Goal: Task Accomplishment & Management: Complete application form

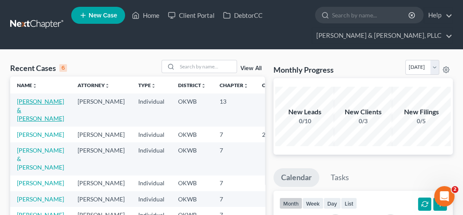
click at [27, 103] on link "[PERSON_NAME] & [PERSON_NAME]" at bounding box center [40, 110] width 47 height 24
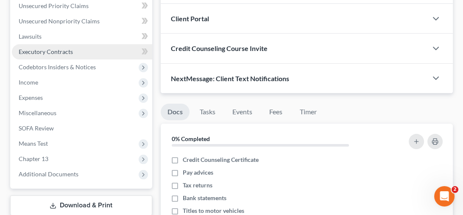
scroll to position [297, 0]
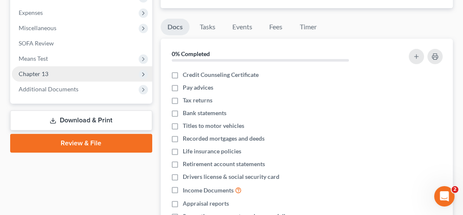
click at [26, 70] on span "Chapter 13" at bounding box center [34, 73] width 30 height 7
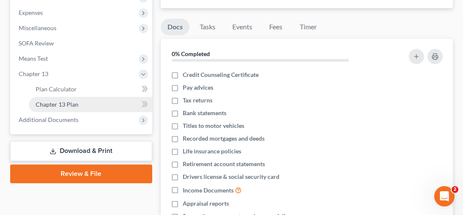
click at [59, 103] on span "Chapter 13 Plan" at bounding box center [57, 104] width 43 height 7
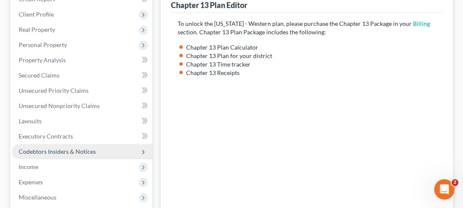
scroll to position [212, 0]
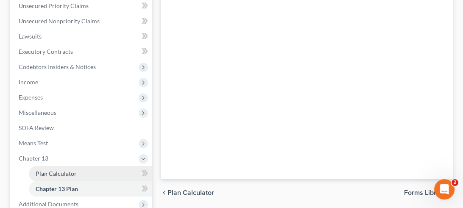
click at [66, 174] on span "Plan Calculator" at bounding box center [56, 173] width 41 height 7
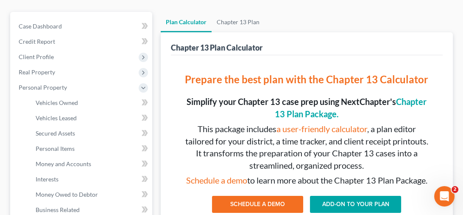
scroll to position [127, 0]
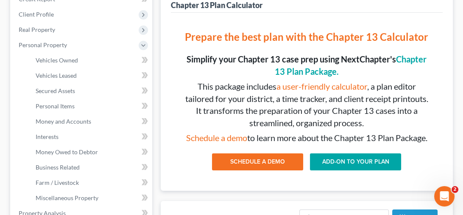
click at [356, 169] on link "ADD-ON TO YOUR PLAN" at bounding box center [355, 161] width 91 height 17
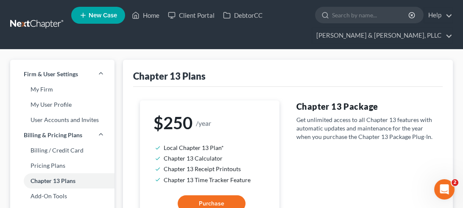
scroll to position [85, 0]
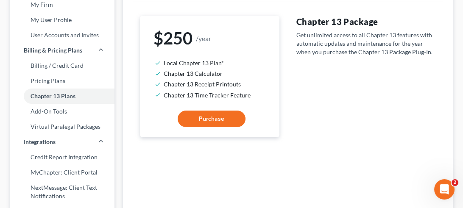
click at [217, 113] on button "Purchase" at bounding box center [212, 119] width 68 height 17
select select "64"
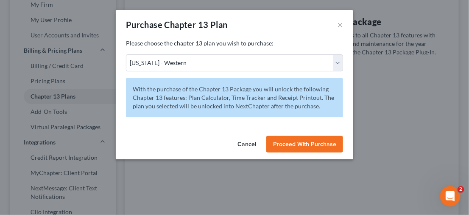
click at [299, 141] on span "Proceed With Purchase" at bounding box center [304, 143] width 63 height 7
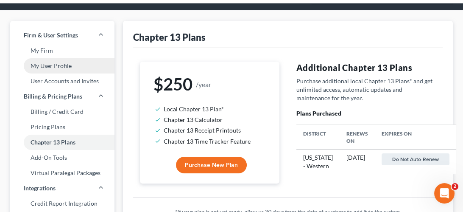
scroll to position [0, 0]
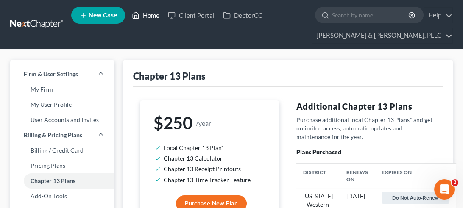
click at [151, 14] on link "Home" at bounding box center [146, 15] width 36 height 15
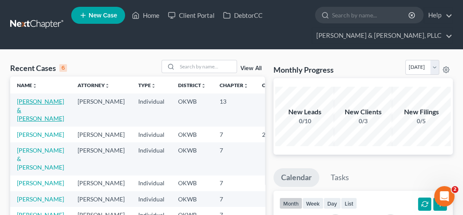
click at [25, 105] on link "[PERSON_NAME] & [PERSON_NAME]" at bounding box center [40, 110] width 47 height 24
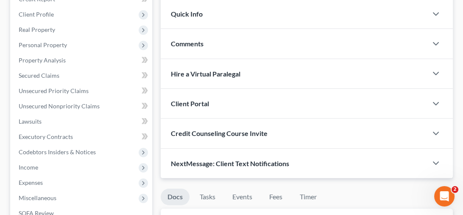
scroll to position [212, 0]
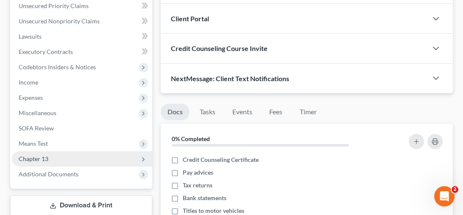
click at [39, 158] on span "Chapter 13" at bounding box center [34, 158] width 30 height 7
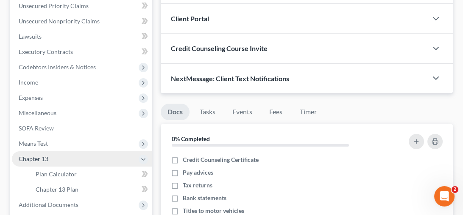
scroll to position [254, 0]
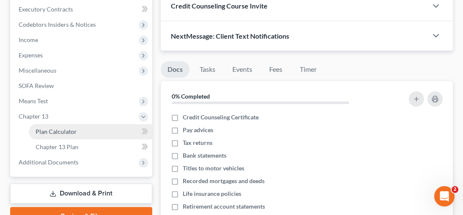
click at [67, 133] on span "Plan Calculator" at bounding box center [56, 131] width 41 height 7
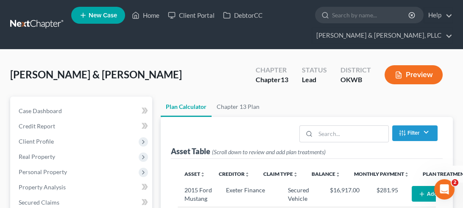
scroll to position [85, 0]
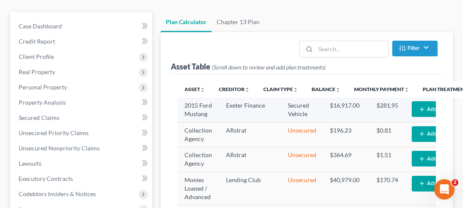
select select "59"
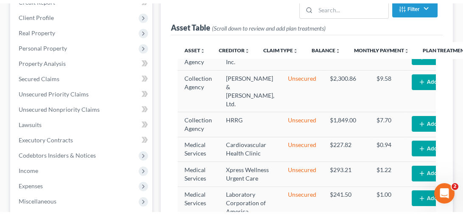
scroll to position [0, 0]
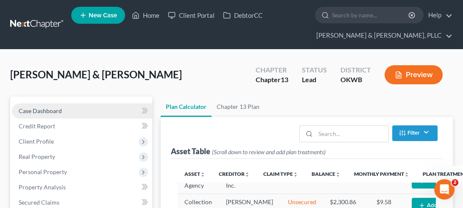
click at [55, 108] on span "Case Dashboard" at bounding box center [40, 110] width 43 height 7
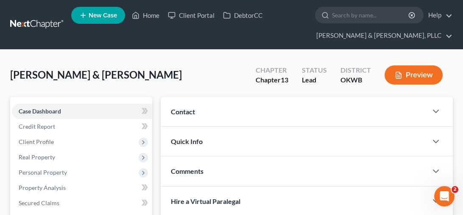
scroll to position [127, 0]
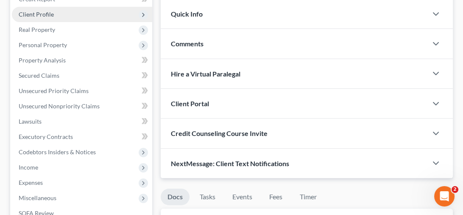
click at [49, 17] on span "Client Profile" at bounding box center [36, 14] width 35 height 7
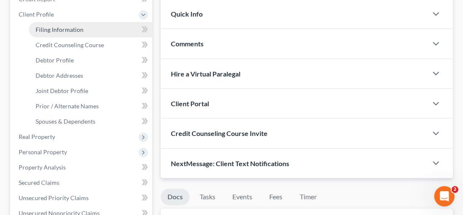
click at [73, 31] on span "Filing Information" at bounding box center [60, 29] width 48 height 7
click at [73, 31] on div "Home New Case Client Portal DebtorCC [PERSON_NAME] & [PERSON_NAME], PLLC [PERSO…" at bounding box center [231, 193] width 463 height 640
select select "1"
select select "3"
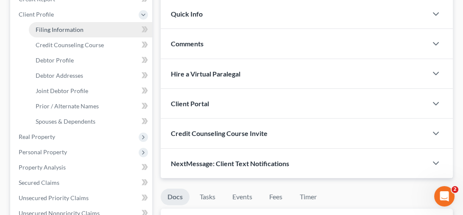
select select "37"
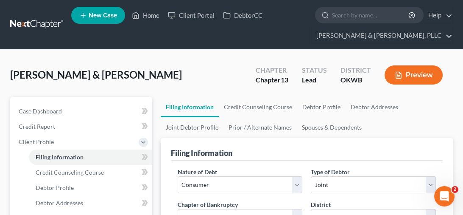
scroll to position [127, 0]
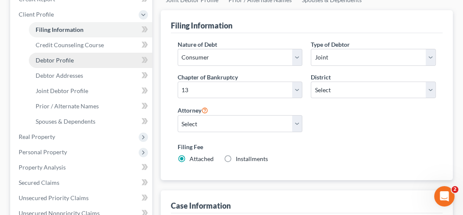
click at [75, 57] on link "Debtor Profile" at bounding box center [90, 60] width 123 height 15
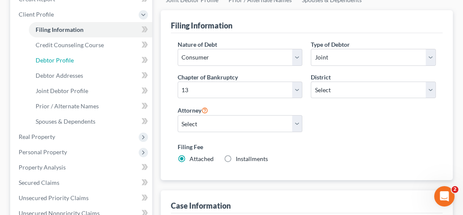
select select "1"
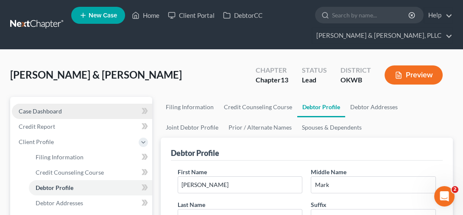
click at [50, 107] on span "Case Dashboard" at bounding box center [40, 110] width 43 height 7
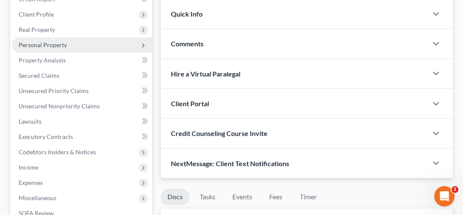
scroll to position [42, 0]
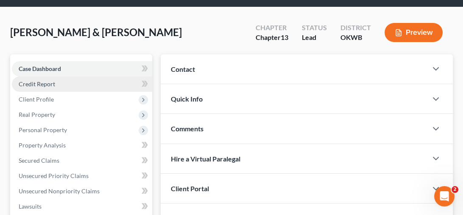
click at [47, 84] on span "Credit Report" at bounding box center [37, 83] width 36 height 7
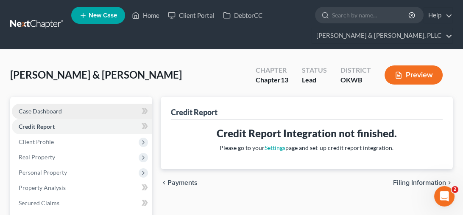
scroll to position [85, 0]
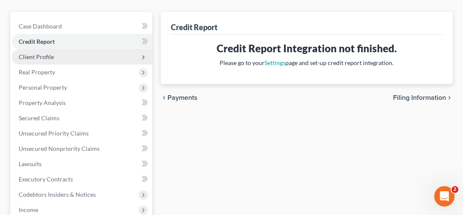
click at [56, 54] on span "Client Profile" at bounding box center [82, 56] width 140 height 15
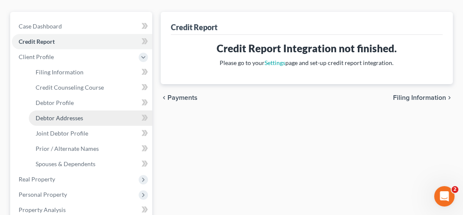
click at [70, 118] on span "Debtor Addresses" at bounding box center [60, 117] width 48 height 7
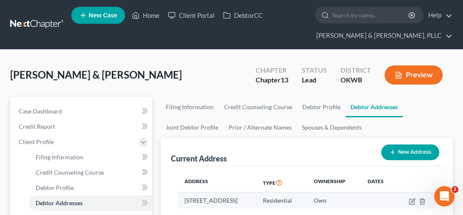
scroll to position [127, 0]
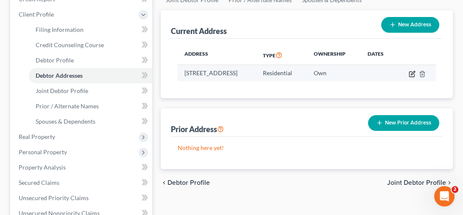
click at [415, 71] on icon "button" at bounding box center [413, 73] width 4 height 4
select select "37"
select select "0"
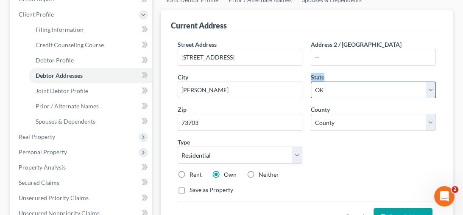
scroll to position [170, 0]
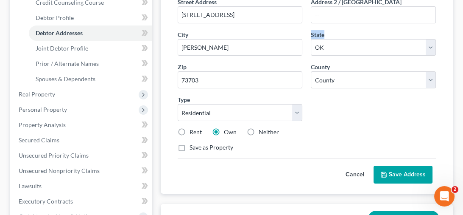
click at [190, 129] on label "Rent" at bounding box center [196, 132] width 12 height 8
click at [193, 129] on input "Rent" at bounding box center [196, 131] width 6 height 6
radio input "true"
click at [190, 129] on label "Rent" at bounding box center [196, 132] width 12 height 8
click at [193, 129] on input "Rent" at bounding box center [196, 131] width 6 height 6
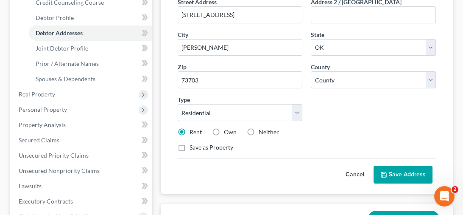
click at [388, 169] on button "Save Address" at bounding box center [403, 174] width 59 height 18
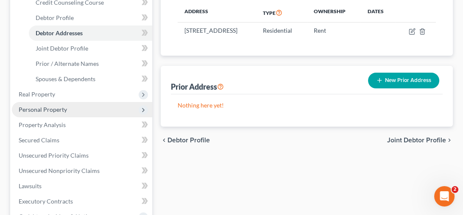
click at [55, 113] on span "Personal Property" at bounding box center [82, 109] width 140 height 15
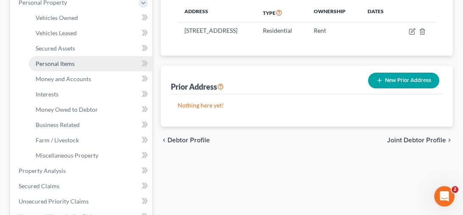
click at [70, 60] on span "Personal Items" at bounding box center [55, 63] width 39 height 7
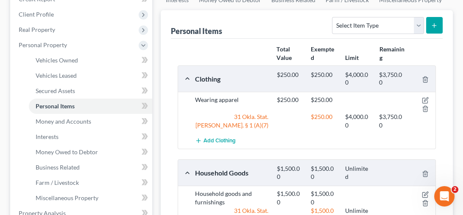
scroll to position [212, 0]
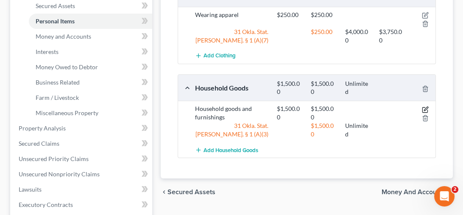
click at [424, 107] on icon "button" at bounding box center [425, 109] width 7 height 7
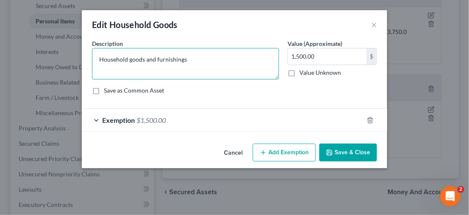
click at [196, 59] on textarea "Household goods and furnishings" at bounding box center [185, 63] width 187 height 31
type textarea "Household goods and furnishings located in [GEOGRAPHIC_DATA]' residence"
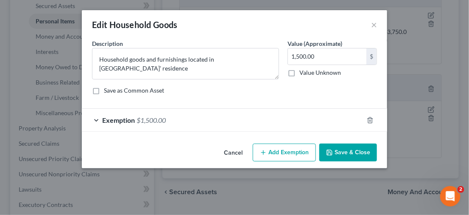
click at [342, 154] on button "Save & Close" at bounding box center [348, 152] width 58 height 18
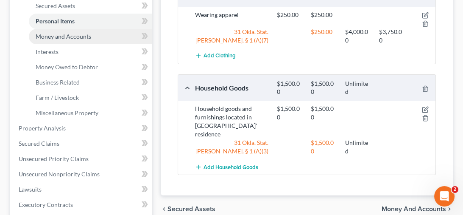
click at [91, 36] on link "Money and Accounts" at bounding box center [90, 36] width 123 height 15
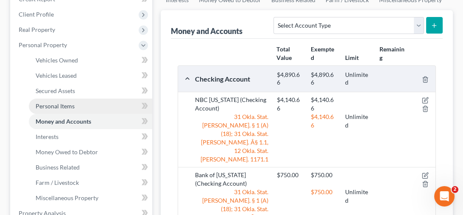
scroll to position [170, 0]
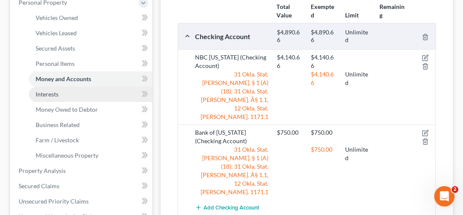
click at [53, 92] on span "Interests" at bounding box center [47, 93] width 23 height 7
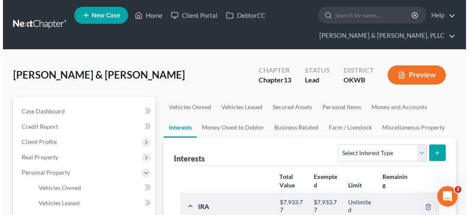
scroll to position [85, 0]
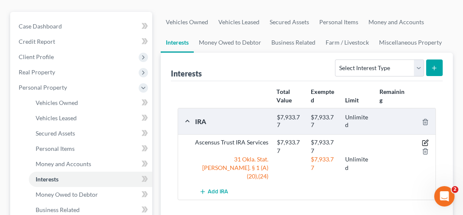
click at [424, 140] on icon "button" at bounding box center [425, 142] width 7 height 7
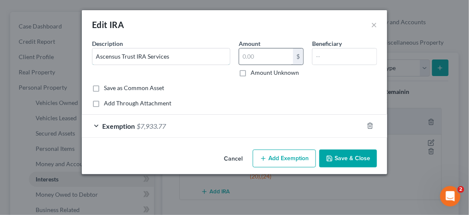
type input "Ascensus Trust IRA Services7,933.77"
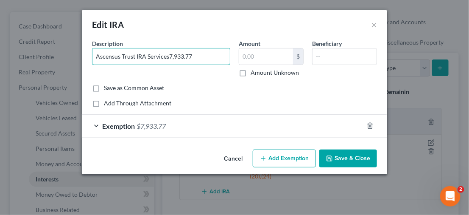
type input "Ascensus Trust IRA Services7,933.77"
click at [235, 158] on button "Cancel" at bounding box center [233, 158] width 32 height 17
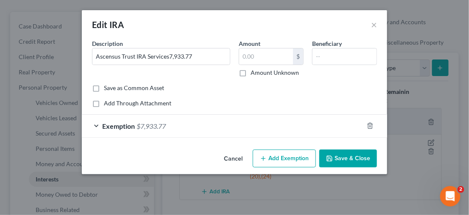
click at [236, 158] on button "Cancel" at bounding box center [233, 158] width 32 height 17
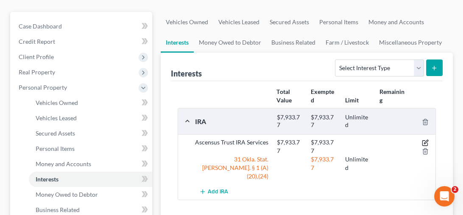
click at [423, 140] on icon "button" at bounding box center [425, 142] width 7 height 7
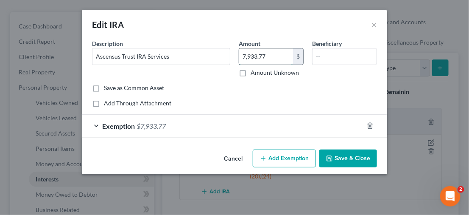
click at [272, 51] on input "7,933.77" at bounding box center [266, 56] width 54 height 16
type input "39,569"
click at [93, 126] on div "Exemption $7,933.77" at bounding box center [223, 126] width 282 height 22
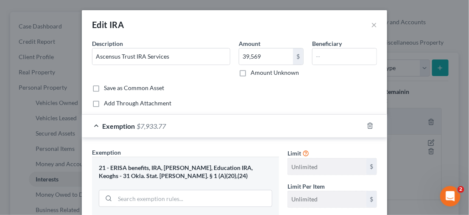
scroll to position [127, 0]
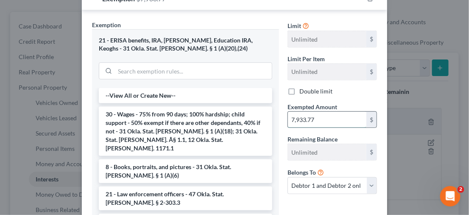
click at [331, 123] on input "7,933.77" at bounding box center [327, 120] width 78 height 16
type input "39,569"
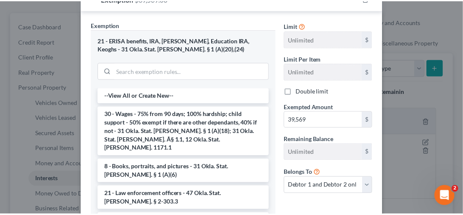
scroll to position [196, 0]
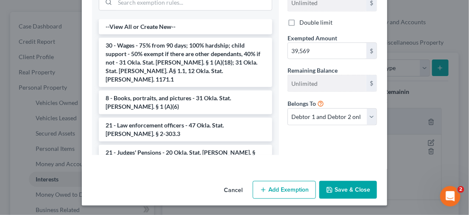
drag, startPoint x: 336, startPoint y: 187, endPoint x: 344, endPoint y: 184, distance: 8.7
click at [336, 187] on button "Save & Close" at bounding box center [348, 190] width 58 height 18
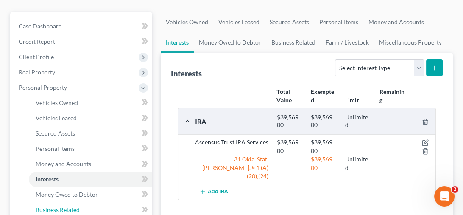
click at [86, 203] on link "Business Related" at bounding box center [90, 209] width 123 height 15
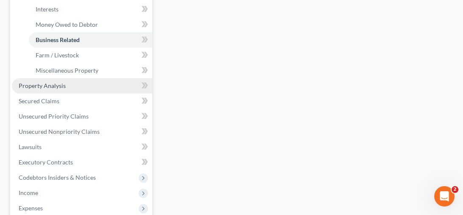
scroll to position [297, 0]
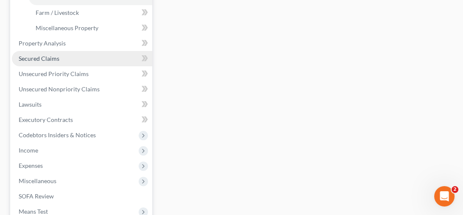
click at [89, 61] on link "Secured Claims" at bounding box center [82, 58] width 140 height 15
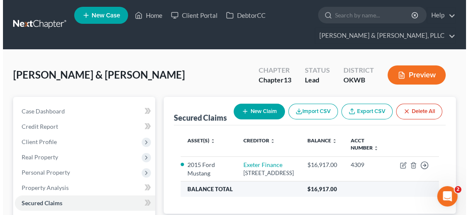
scroll to position [42, 0]
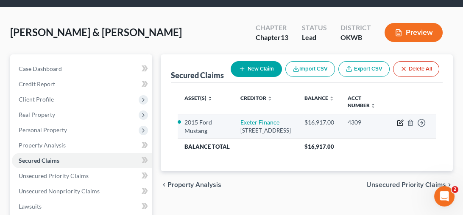
click at [402, 121] on icon "button" at bounding box center [400, 122] width 7 height 7
select select "45"
select select "2"
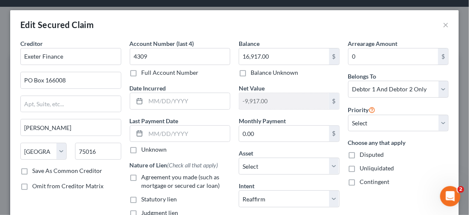
click at [112, 198] on div "Creditor * Exeter Finance PO Box [GEOGRAPHIC_DATA] [US_STATE] AK AR AZ CA CO [G…" at bounding box center [70, 154] width 109 height 231
click at [262, 133] on input "0.00" at bounding box center [284, 134] width 90 height 16
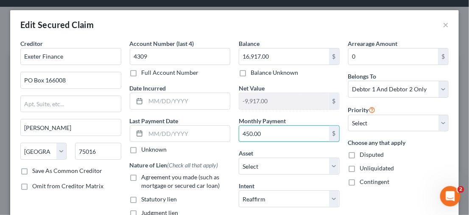
scroll to position [114, 0]
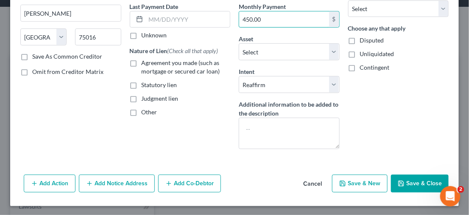
type input "450.00"
click at [416, 182] on button "Save & Close" at bounding box center [420, 183] width 58 height 18
drag, startPoint x: 416, startPoint y: 182, endPoint x: 399, endPoint y: 182, distance: 16.5
click at [415, 199] on div at bounding box center [234, 202] width 449 height 7
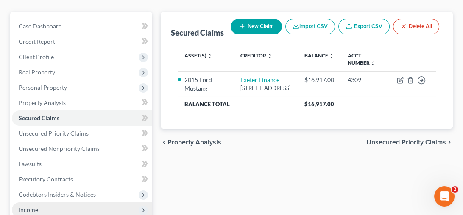
scroll to position [254, 0]
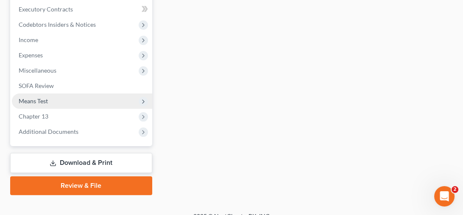
click at [59, 99] on span "Means Test" at bounding box center [82, 100] width 140 height 15
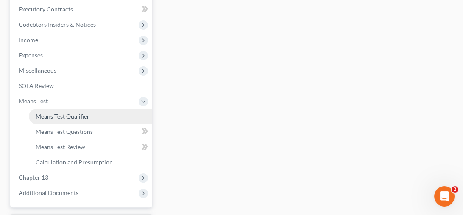
click at [61, 117] on span "Means Test Qualifier" at bounding box center [63, 115] width 54 height 7
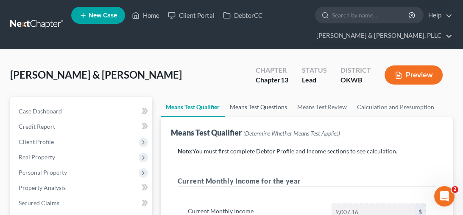
click at [263, 107] on link "Means Test Questions" at bounding box center [258, 107] width 67 height 20
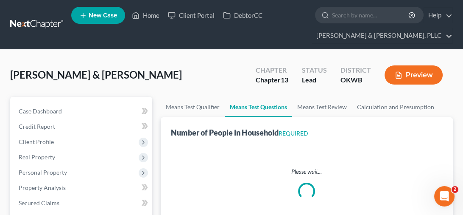
select select "1"
select select "60"
select select "1"
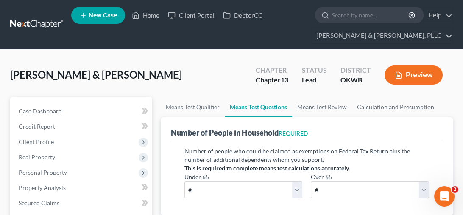
scroll to position [85, 0]
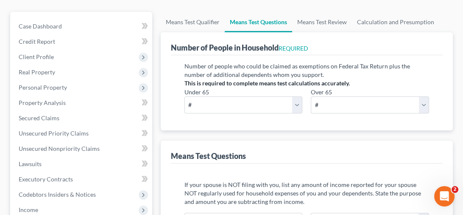
drag, startPoint x: 126, startPoint y: 201, endPoint x: 186, endPoint y: 184, distance: 62.6
click at [126, 202] on li "Income Employment Income Non Employment Income Expected Change in Income Gross …" at bounding box center [82, 209] width 140 height 15
click at [301, 105] on select "# 0 1 2 3 4 5 6 7 8 9 10" at bounding box center [243, 104] width 118 height 17
select select "2"
click at [184, 96] on select "# 0 1 2 3 4 5 6 7 8 9 10" at bounding box center [243, 104] width 118 height 17
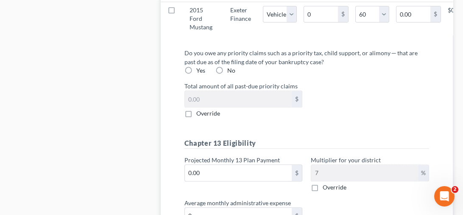
scroll to position [1218, 0]
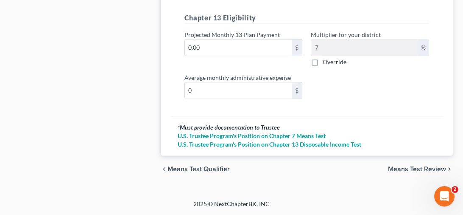
click at [405, 166] on span "Means Test Review" at bounding box center [417, 168] width 58 height 7
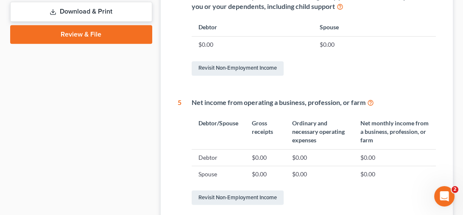
scroll to position [547, 0]
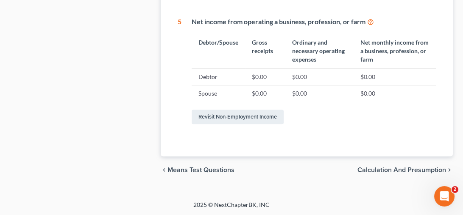
click at [384, 169] on span "Calculation and Presumption" at bounding box center [402, 169] width 89 height 7
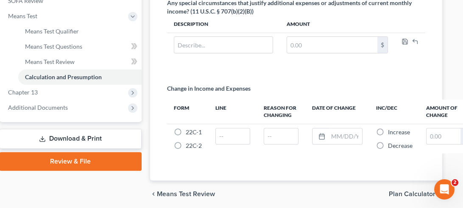
scroll to position [339, 10]
click at [415, 193] on span "Plan Calculator" at bounding box center [413, 194] width 47 height 7
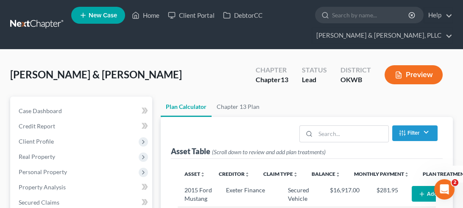
scroll to position [85, 0]
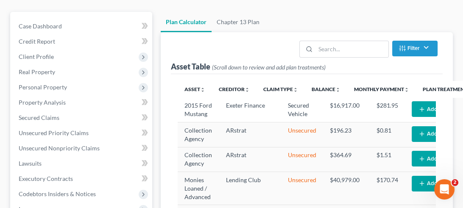
select select "59"
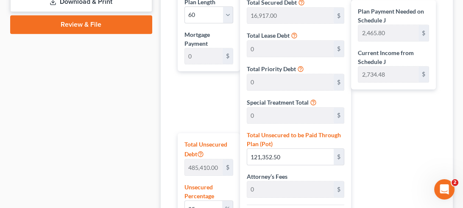
scroll to position [276, 0]
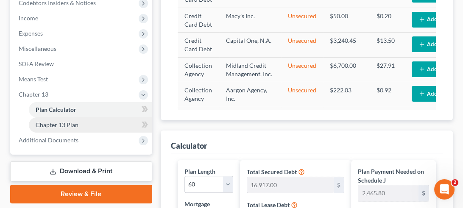
click at [68, 124] on span "Chapter 13 Plan" at bounding box center [57, 124] width 43 height 7
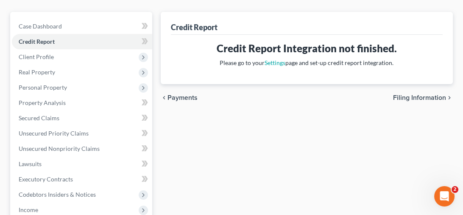
scroll to position [212, 0]
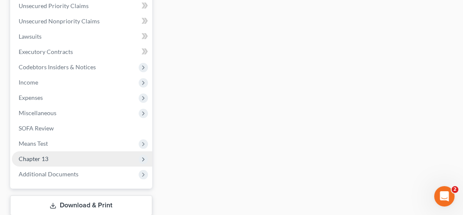
click at [43, 157] on span "Chapter 13" at bounding box center [34, 158] width 30 height 7
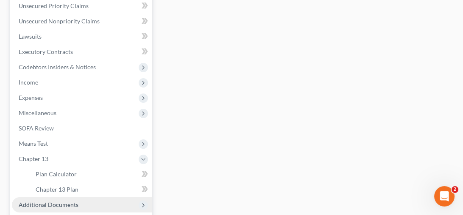
scroll to position [296, 0]
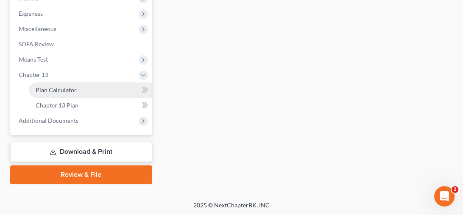
click at [68, 92] on span "Plan Calculator" at bounding box center [56, 89] width 41 height 7
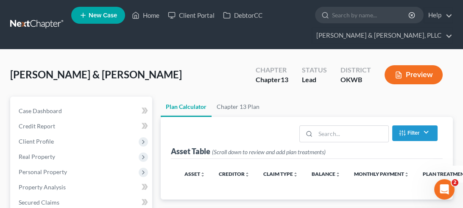
scroll to position [85, 0]
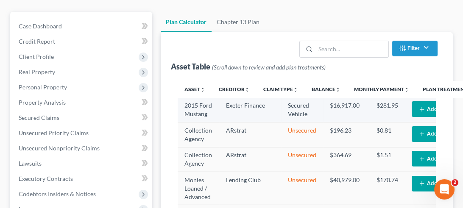
select select "59"
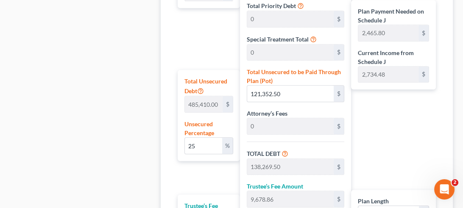
scroll to position [658, 0]
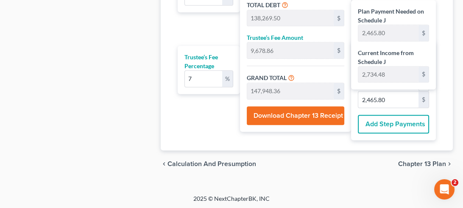
click at [424, 165] on span "Chapter 13 Plan" at bounding box center [422, 164] width 48 height 7
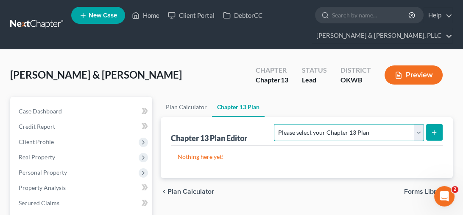
click at [414, 134] on select "Please select your Chapter 13 Plan National Form Plan - Official Form 113 Weste…" at bounding box center [349, 132] width 150 height 17
select select "2"
click at [276, 124] on select "Please select your Chapter 13 Plan National Form Plan - Official Form 113 Weste…" at bounding box center [349, 132] width 150 height 17
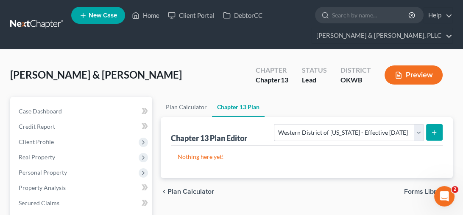
click at [356, 178] on div "chevron_left Plan Calculator Forms Library chevron_right" at bounding box center [307, 191] width 292 height 27
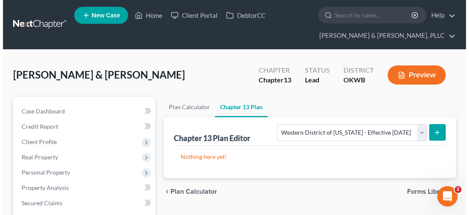
scroll to position [42, 0]
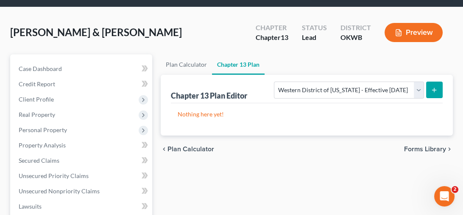
click at [436, 90] on icon "submit" at bounding box center [434, 90] width 7 height 7
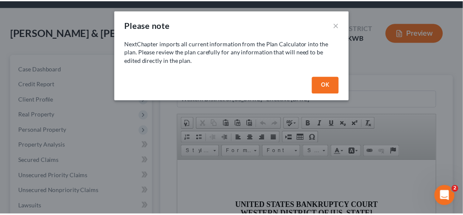
scroll to position [0, 0]
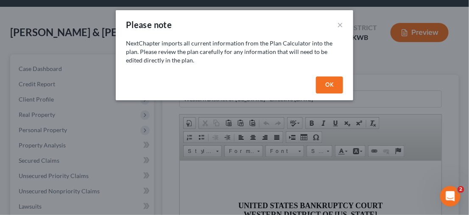
click at [329, 84] on button "OK" at bounding box center [329, 84] width 27 height 17
click at [329, 84] on div "OK" at bounding box center [235, 86] width 238 height 27
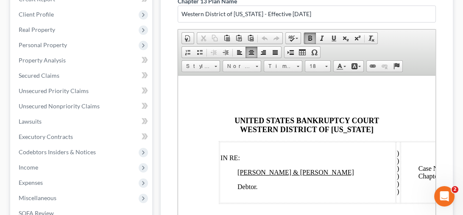
drag, startPoint x: 432, startPoint y: 150, endPoint x: 615, endPoint y: 150, distance: 182.4
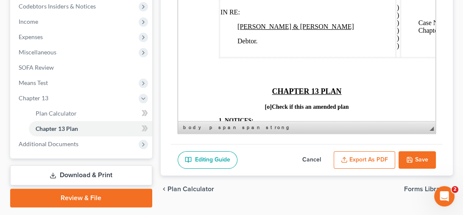
scroll to position [296, 0]
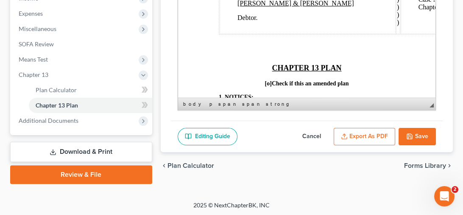
click at [370, 134] on button "Export as PDF" at bounding box center [364, 137] width 61 height 18
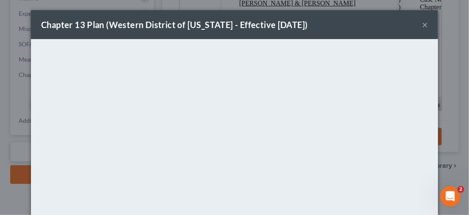
click at [447, 25] on div "Chapter 13 Plan (Western District of [US_STATE] - Effective [DATE]) × <object n…" at bounding box center [234, 107] width 469 height 215
click at [423, 24] on button "×" at bounding box center [425, 25] width 6 height 10
click at [423, 24] on div "Chapter 13 Plan (Western District of [US_STATE] - Effective [DATE]) × <object n…" at bounding box center [234, 107] width 469 height 215
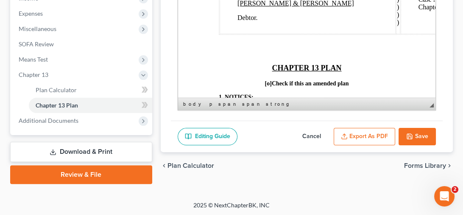
click at [410, 133] on icon "button" at bounding box center [409, 136] width 7 height 7
select select "2"
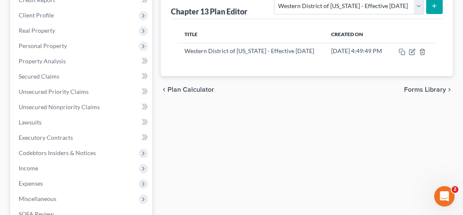
scroll to position [254, 0]
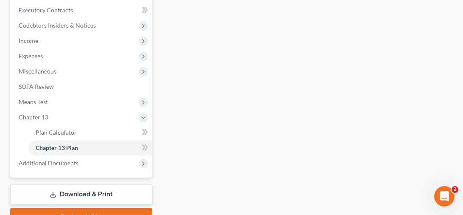
click at [91, 188] on link "Download & Print" at bounding box center [81, 194] width 142 height 20
drag, startPoint x: 91, startPoint y: 188, endPoint x: 120, endPoint y: 183, distance: 29.6
click at [91, 188] on div "Case Dashboard Payments Invoices Payments Payments Credit Report Client Profile" at bounding box center [81, 34] width 151 height 383
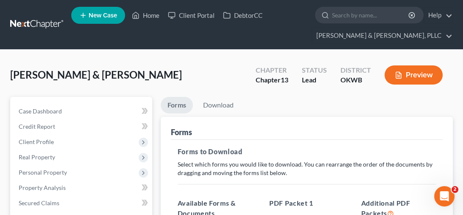
scroll to position [127, 0]
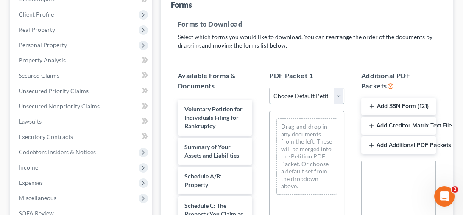
click at [339, 95] on select "Choose Default Petition PDF Packet Complete Bankruptcy Petition (all forms and …" at bounding box center [306, 95] width 75 height 17
click at [317, 57] on div "Forms to Download Select which forms you would like to download. You can rearra…" at bounding box center [307, 191] width 272 height 358
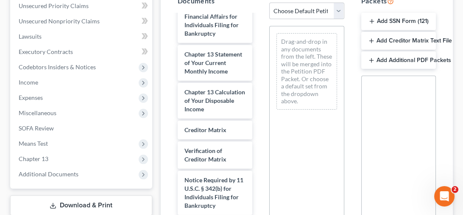
scroll to position [431, 0]
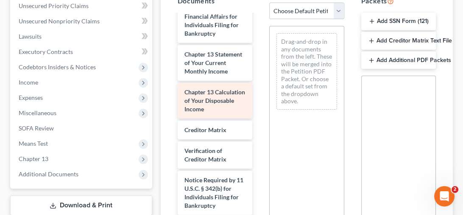
click at [214, 95] on div "Chapter 13 Calculation of Your Disposable Income" at bounding box center [215, 101] width 75 height 36
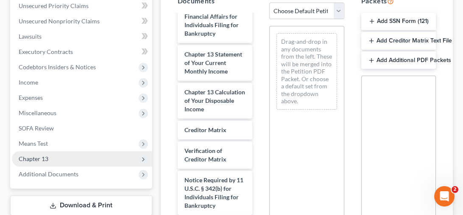
click at [58, 155] on span "Chapter 13" at bounding box center [82, 158] width 140 height 15
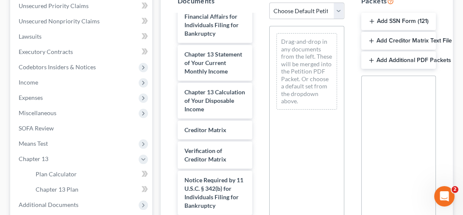
scroll to position [339, 0]
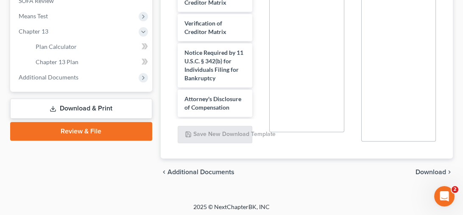
click at [81, 107] on link "Download & Print" at bounding box center [81, 108] width 142 height 20
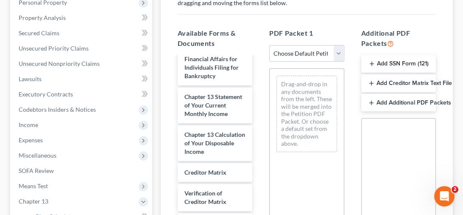
scroll to position [42, 0]
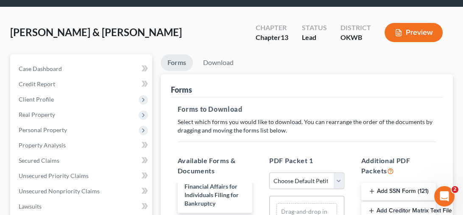
click at [338, 181] on select "Choose Default Petition PDF Packet Complete Bankruptcy Petition (all forms and …" at bounding box center [306, 180] width 75 height 17
select select "0"
click at [269, 172] on select "Choose Default Petition PDF Packet Complete Bankruptcy Petition (all forms and …" at bounding box center [306, 180] width 75 height 17
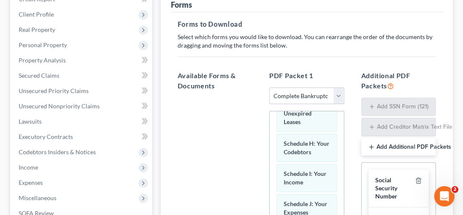
scroll to position [339, 0]
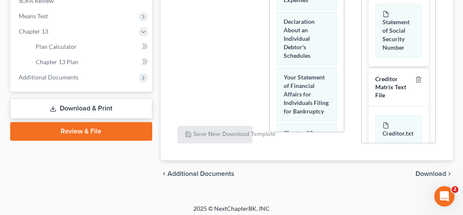
click at [426, 170] on span "Download" at bounding box center [431, 173] width 31 height 7
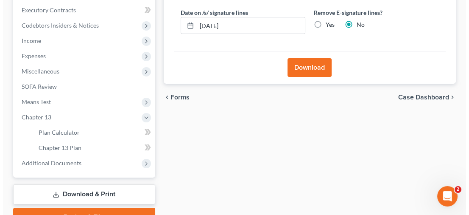
scroll to position [169, 0]
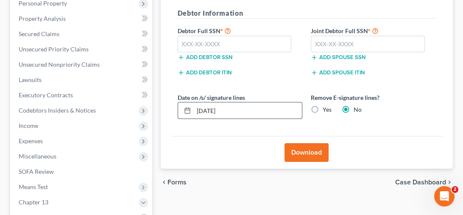
click at [212, 105] on input "[DATE]" at bounding box center [248, 110] width 109 height 16
click at [210, 112] on input "[DATE]" at bounding box center [248, 110] width 109 height 16
click at [211, 110] on input "[DATE]" at bounding box center [248, 110] width 109 height 16
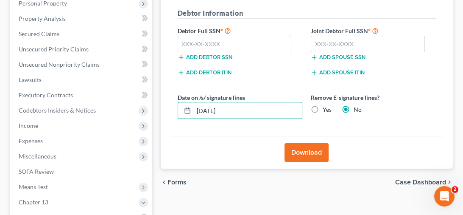
type input "[DATE]"
click at [323, 107] on label "Yes" at bounding box center [327, 109] width 9 height 8
click at [326, 107] on input "Yes" at bounding box center [329, 108] width 6 height 6
radio input "true"
radio input "false"
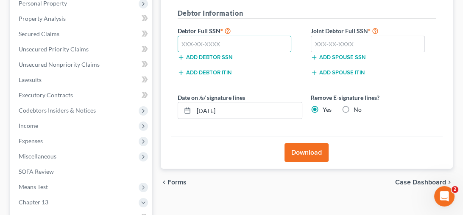
drag, startPoint x: 209, startPoint y: 44, endPoint x: 254, endPoint y: 50, distance: 45.4
click at [209, 44] on input "text" at bounding box center [235, 44] width 114 height 17
type input "444-74-7312"
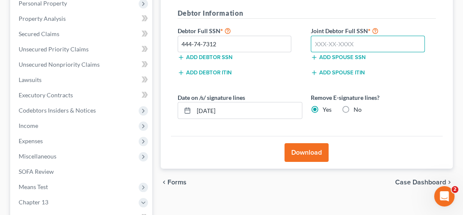
drag, startPoint x: 333, startPoint y: 41, endPoint x: 344, endPoint y: 46, distance: 12.0
click at [333, 42] on input "text" at bounding box center [368, 44] width 114 height 17
type input "446-76-7493"
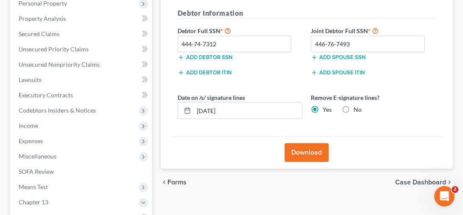
click at [307, 148] on button "Download" at bounding box center [307, 152] width 44 height 19
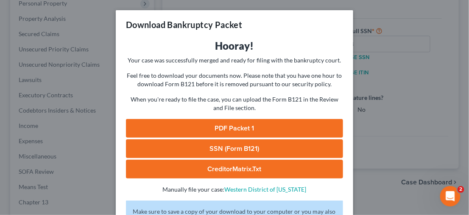
click at [234, 129] on link "PDF Packet 1" at bounding box center [234, 128] width 217 height 19
click at [219, 151] on link "SSN (Form B121)" at bounding box center [234, 148] width 217 height 19
